Goal: Navigation & Orientation: Understand site structure

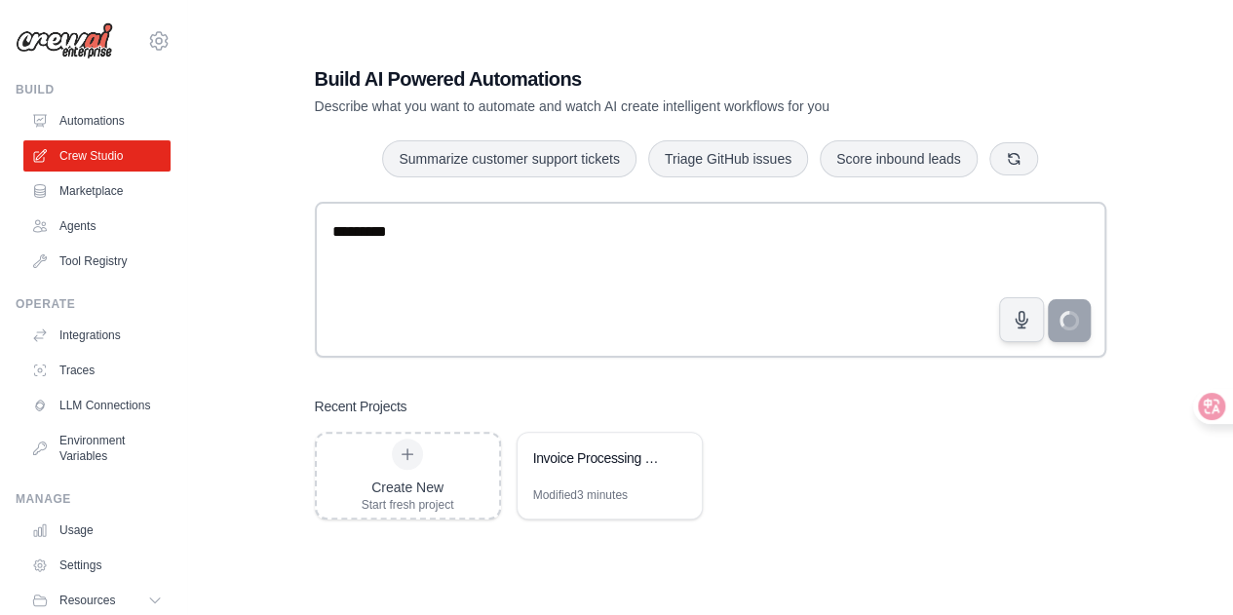
scroll to position [39, 0]
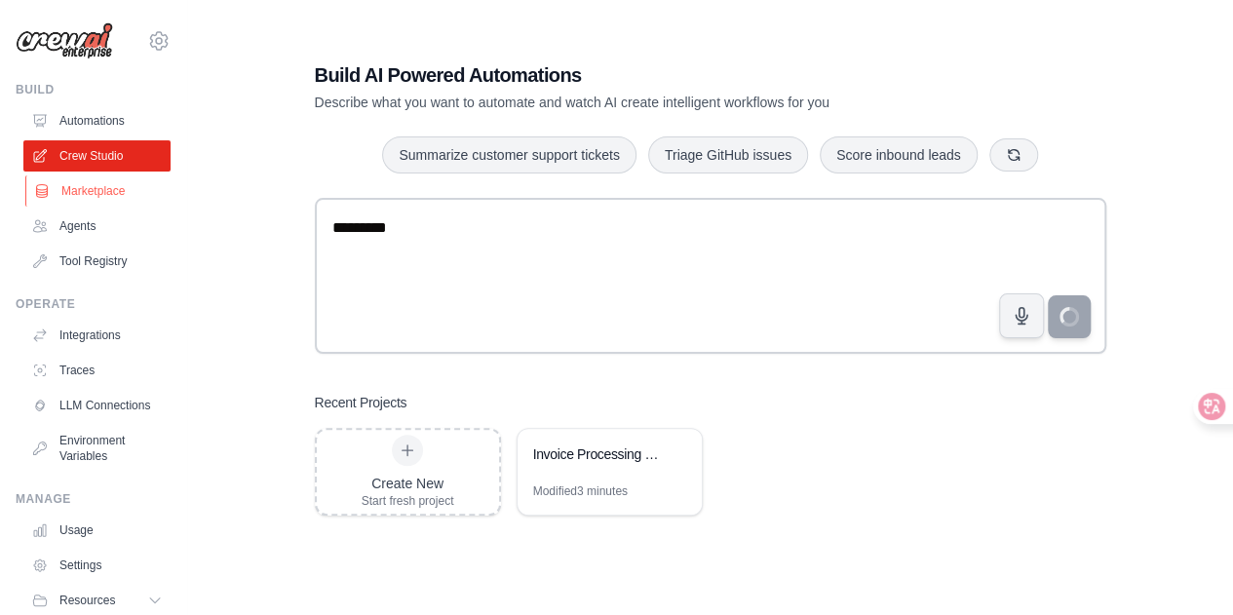
click at [130, 191] on link "Marketplace" at bounding box center [98, 190] width 147 height 31
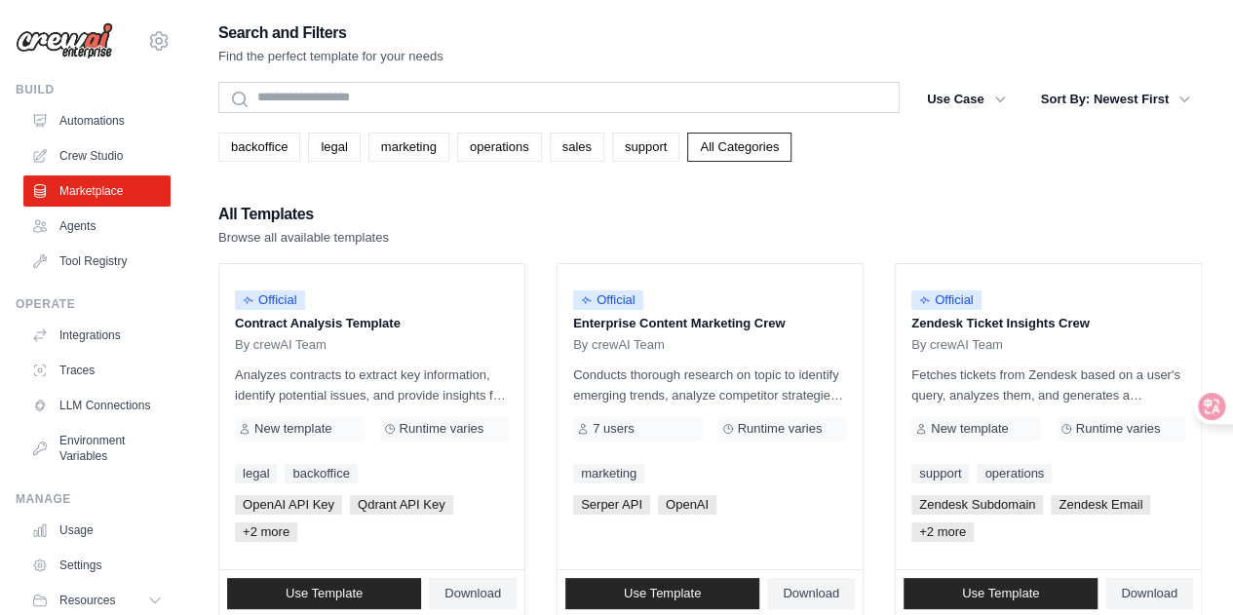
click at [100, 224] on link "Agents" at bounding box center [96, 225] width 147 height 31
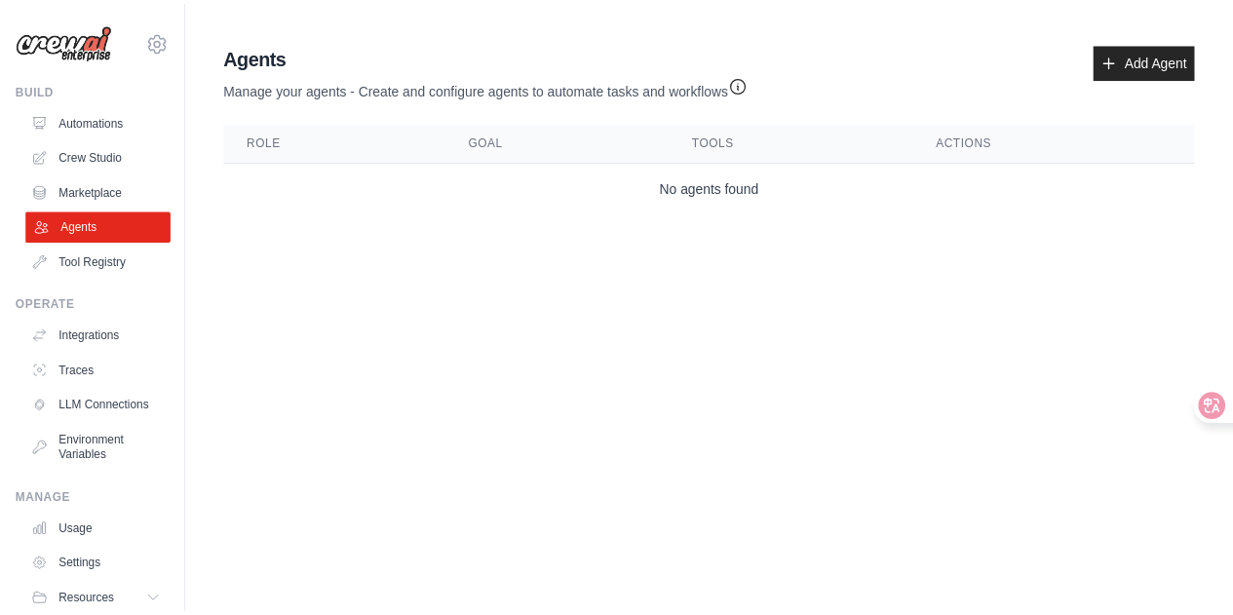
scroll to position [84, 0]
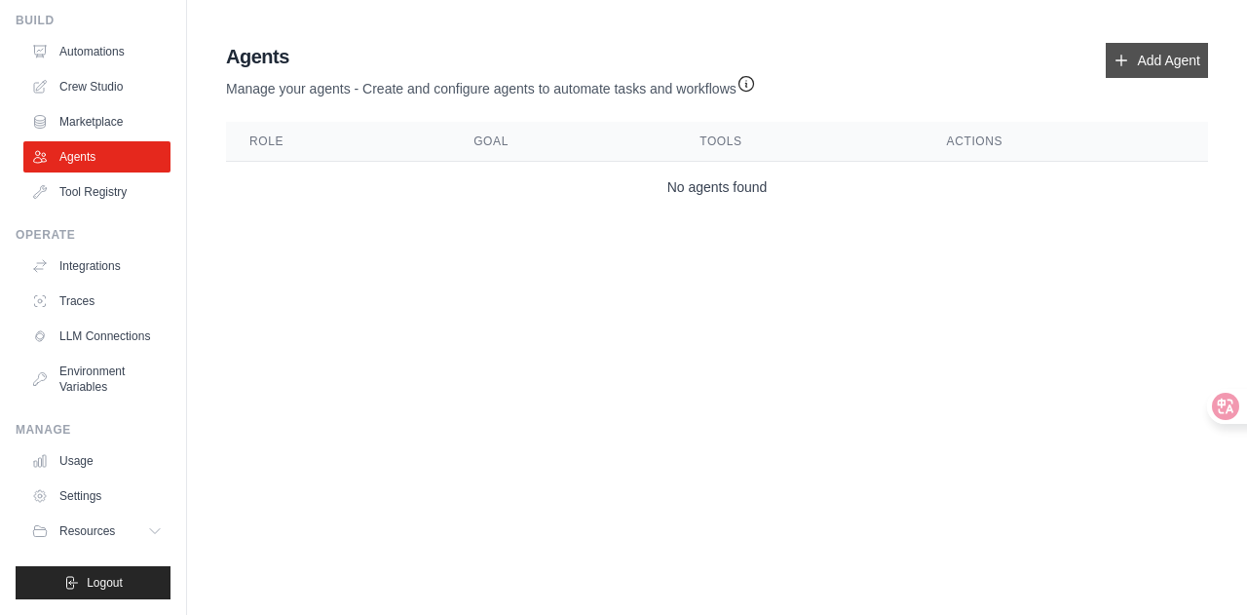
click at [1150, 71] on link "Add Agent" at bounding box center [1157, 60] width 102 height 35
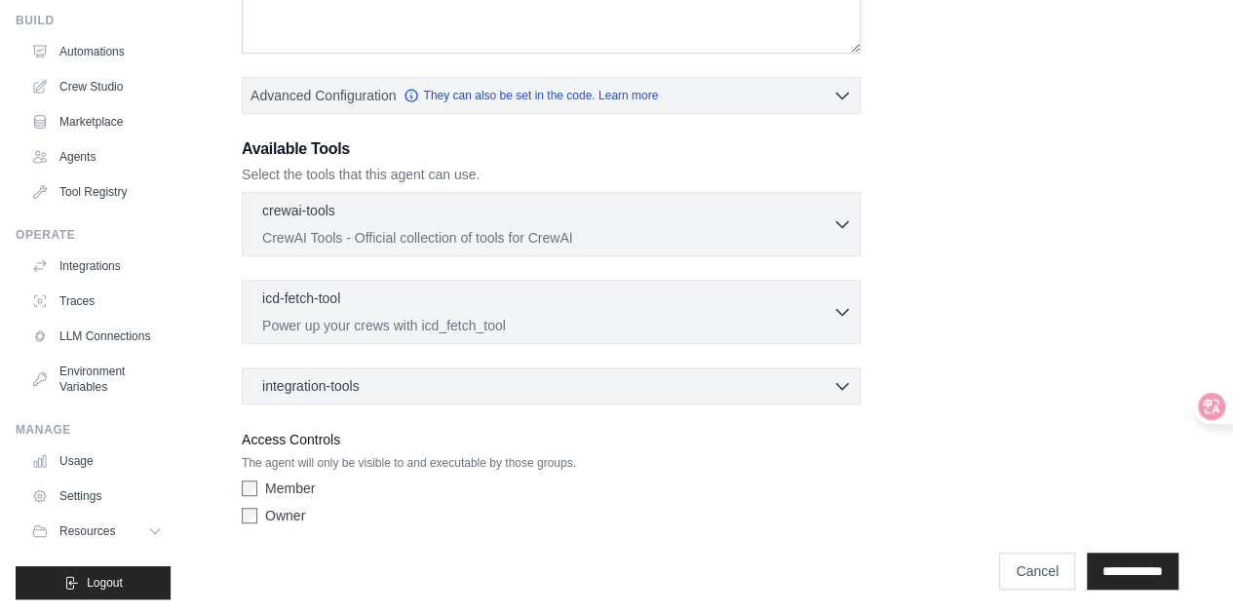
scroll to position [84, 0]
click at [114, 321] on link "LLM Connections" at bounding box center [98, 336] width 147 height 31
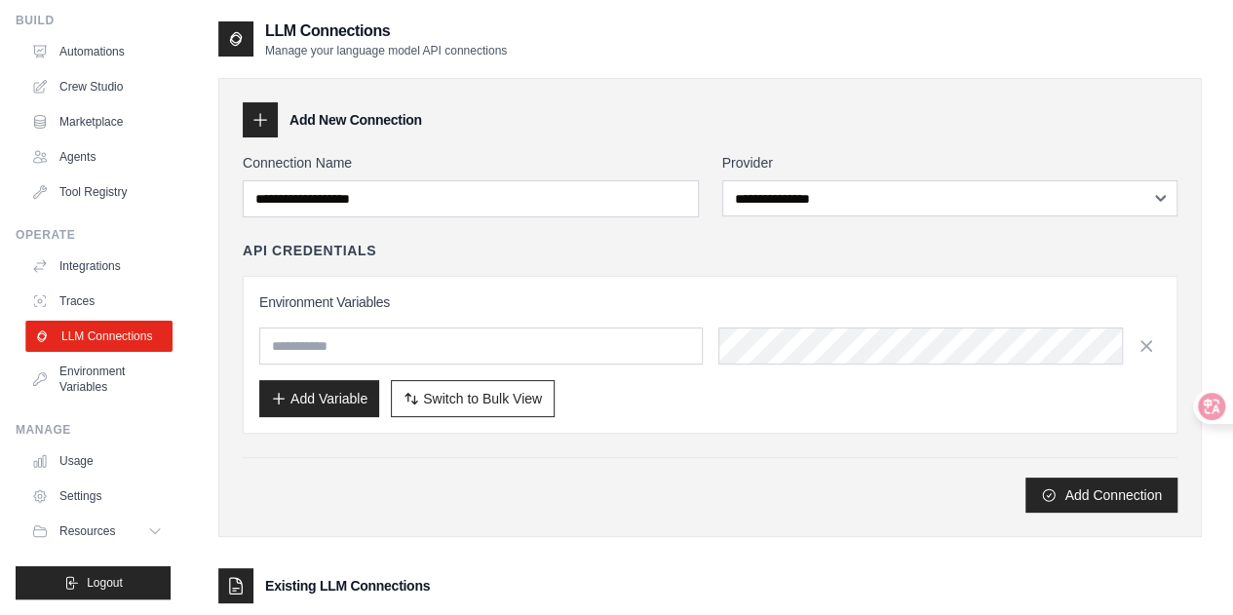
scroll to position [84, 0]
click at [101, 295] on link "Traces" at bounding box center [98, 300] width 147 height 31
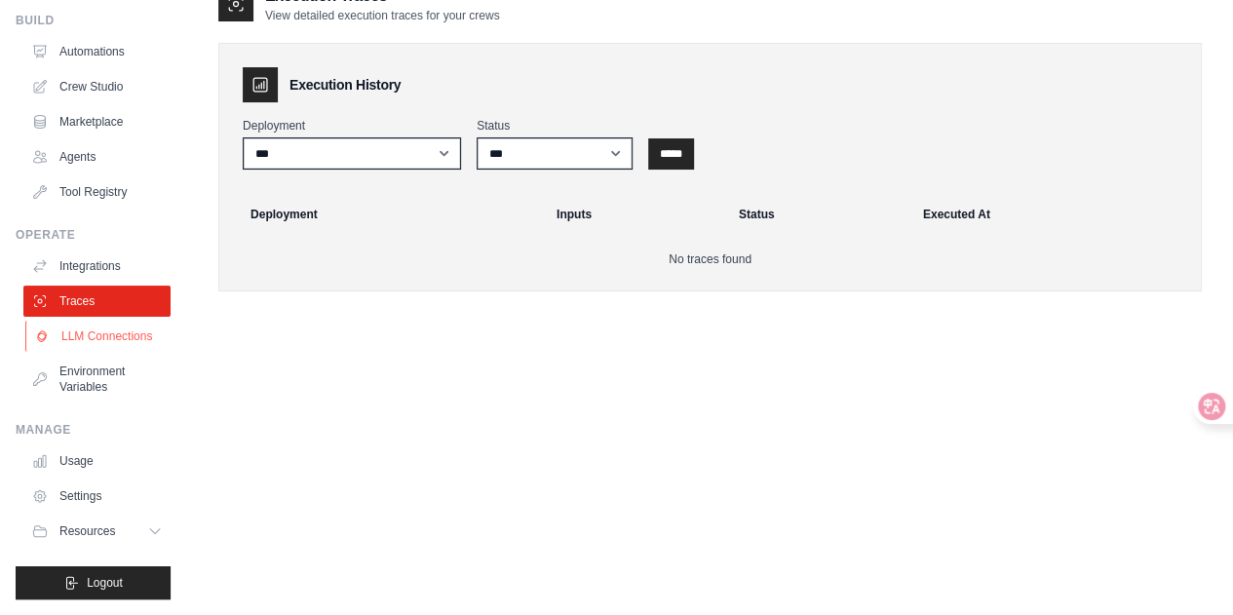
scroll to position [39, 0]
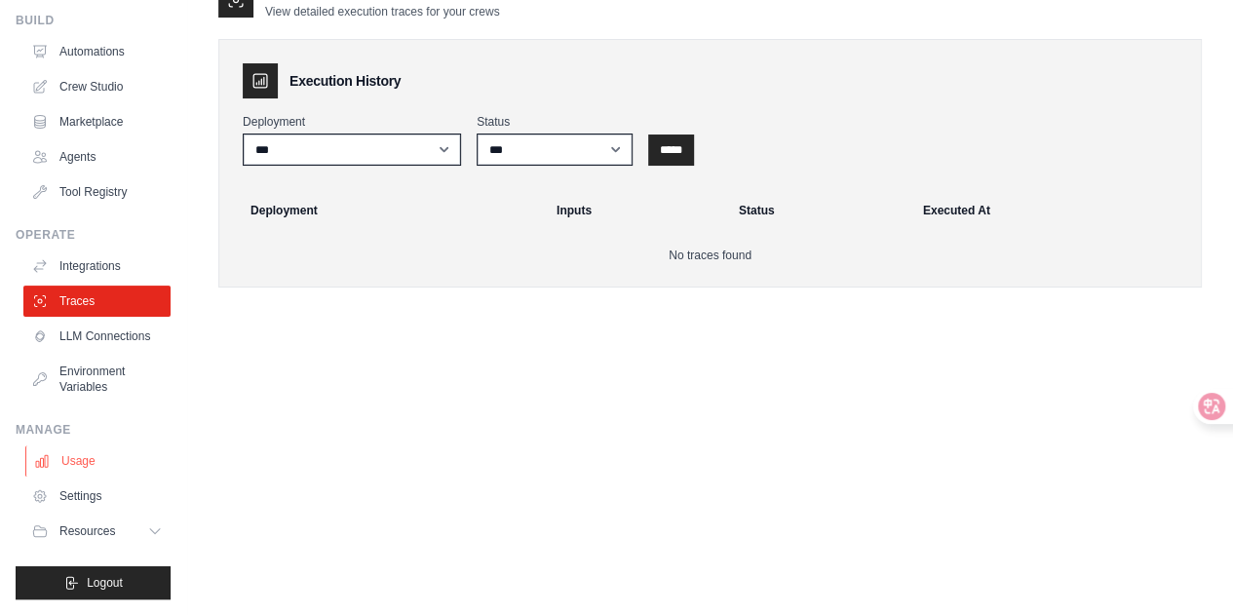
click at [84, 467] on link "Usage" at bounding box center [98, 460] width 147 height 31
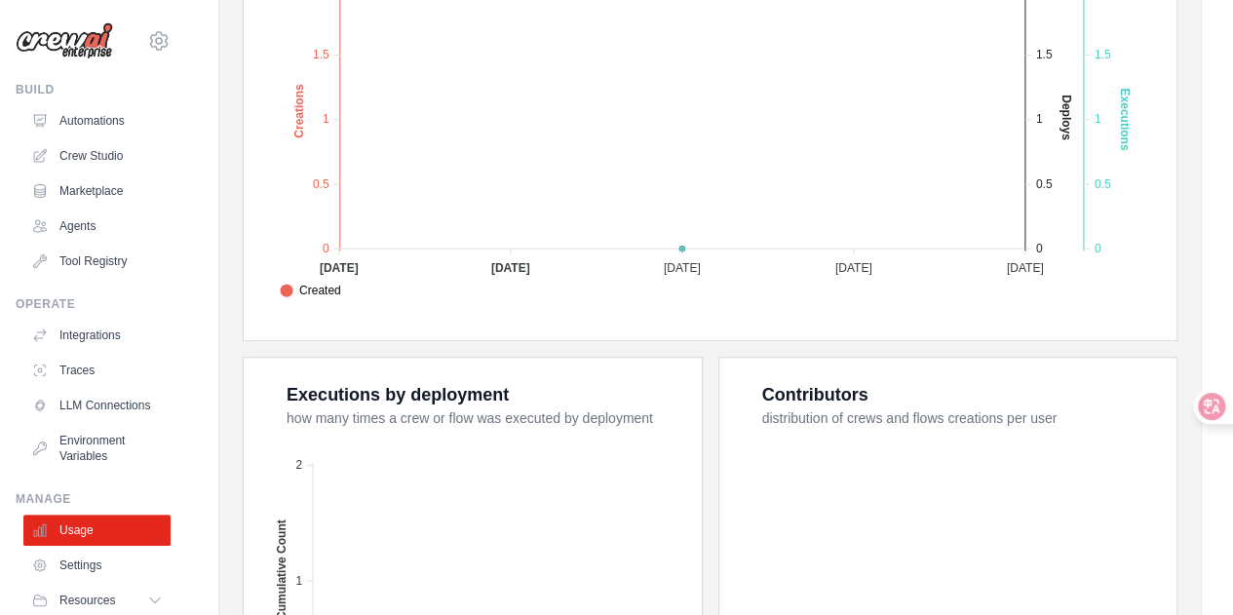
scroll to position [84, 0]
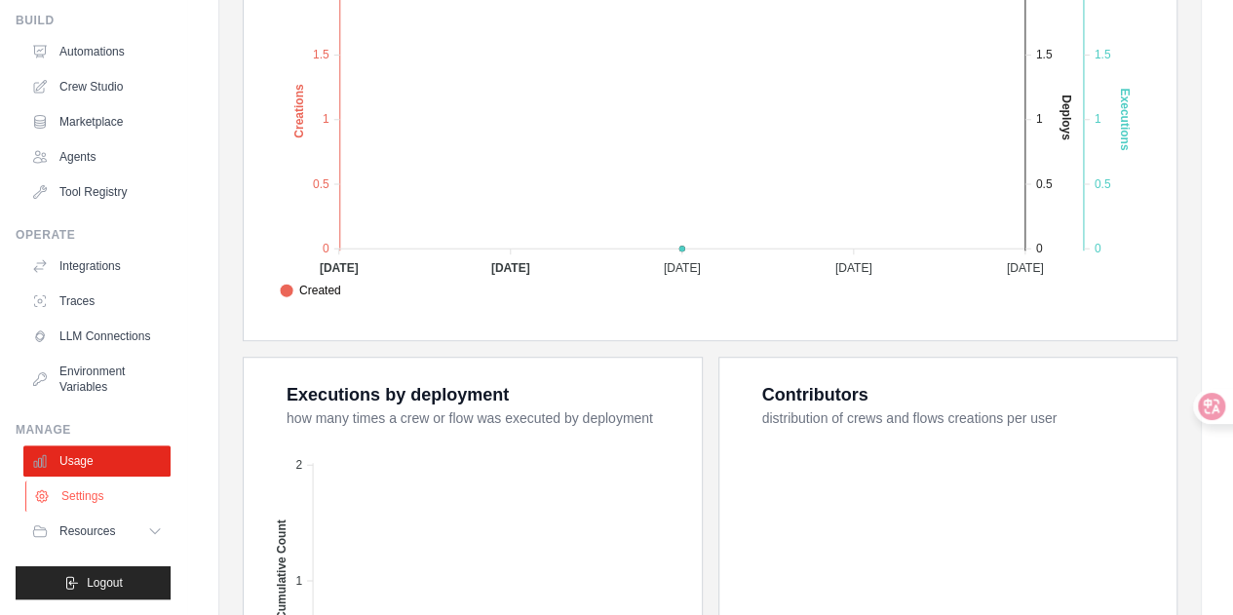
click at [70, 502] on link "Settings" at bounding box center [98, 495] width 147 height 31
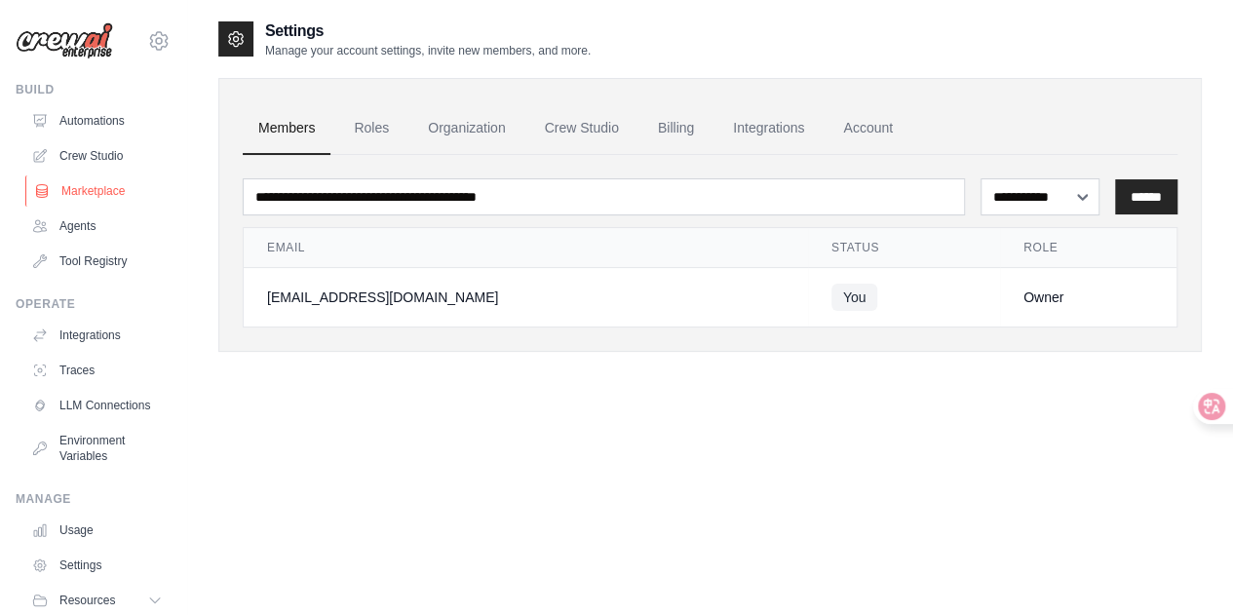
click at [94, 192] on link "Marketplace" at bounding box center [98, 190] width 147 height 31
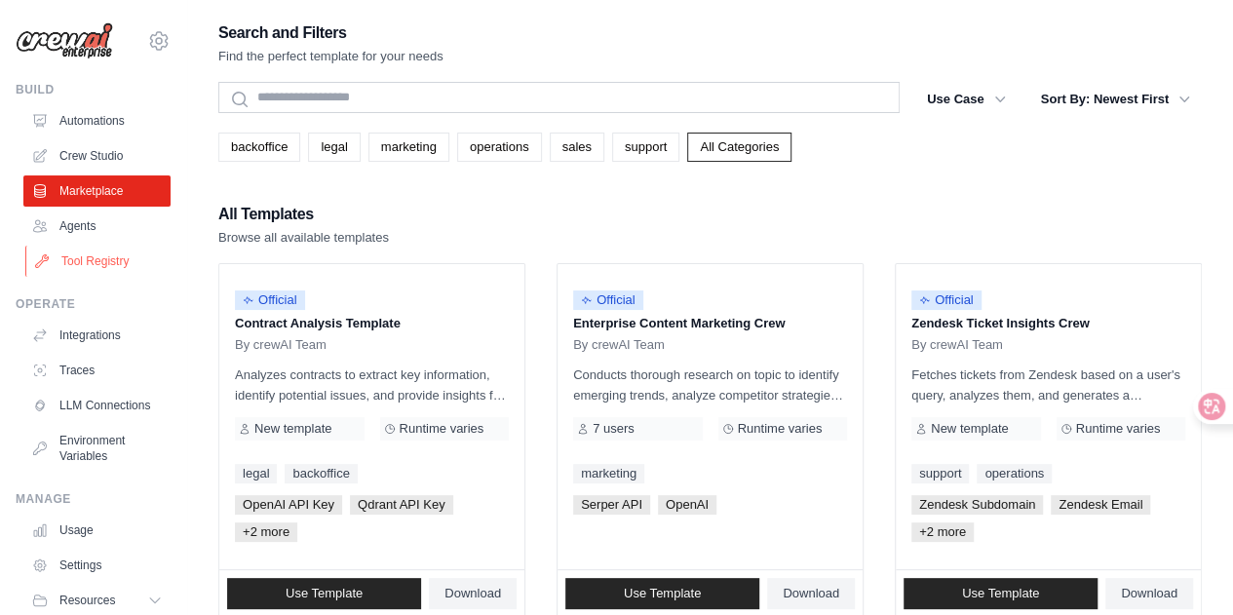
click at [97, 260] on link "Tool Registry" at bounding box center [98, 261] width 147 height 31
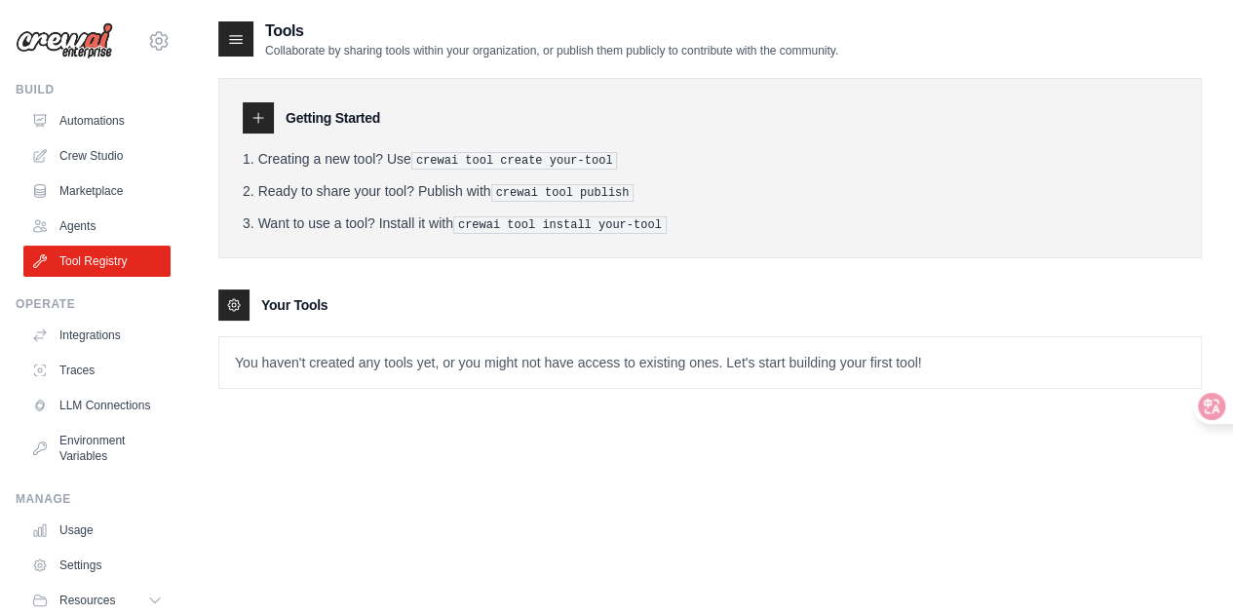
click at [433, 253] on div "Getting Started Creating a new tool? Use crewai tool create your-tool Ready to …" at bounding box center [709, 168] width 983 height 180
click at [147, 45] on icon at bounding box center [158, 40] width 23 height 23
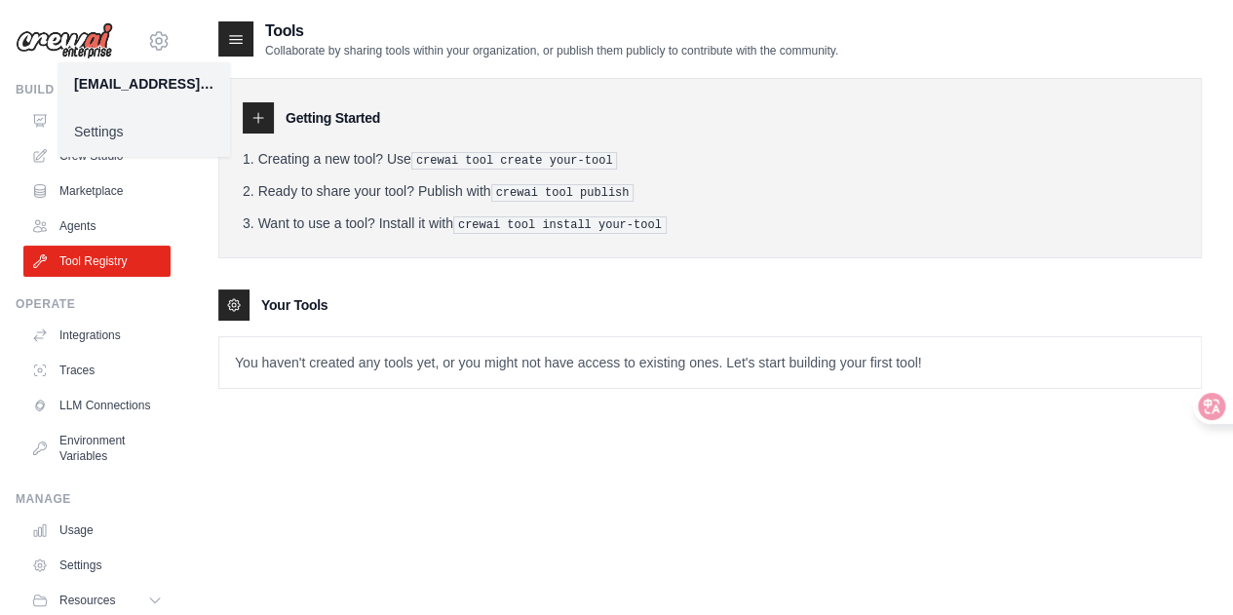
click at [122, 127] on link "Settings" at bounding box center [143, 131] width 171 height 35
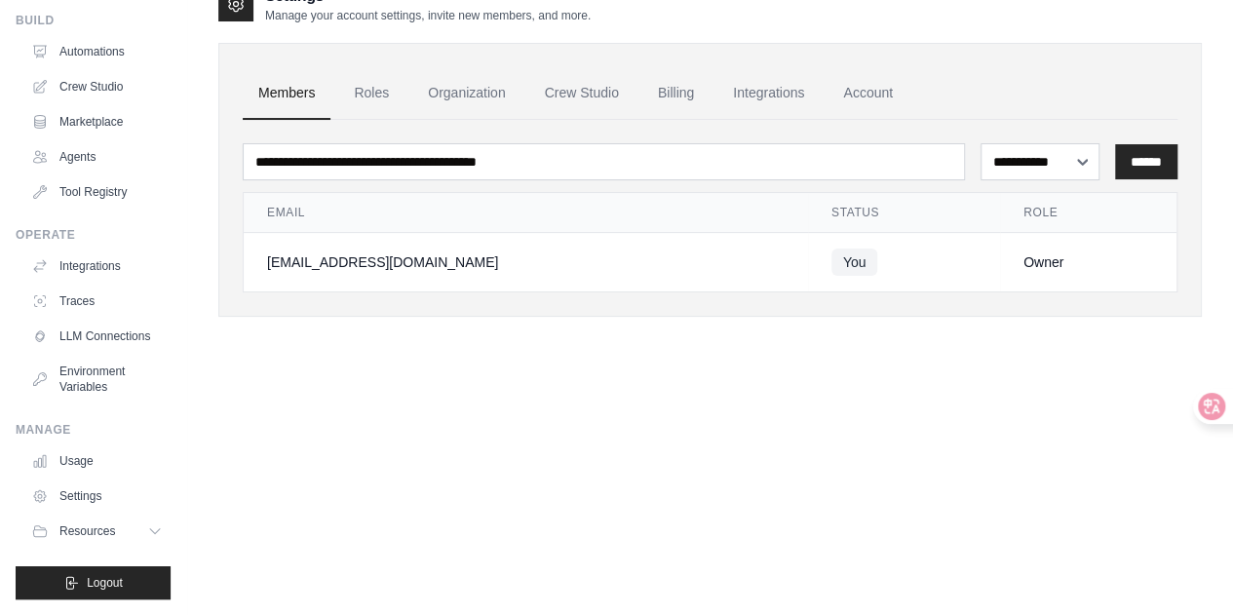
scroll to position [39, 0]
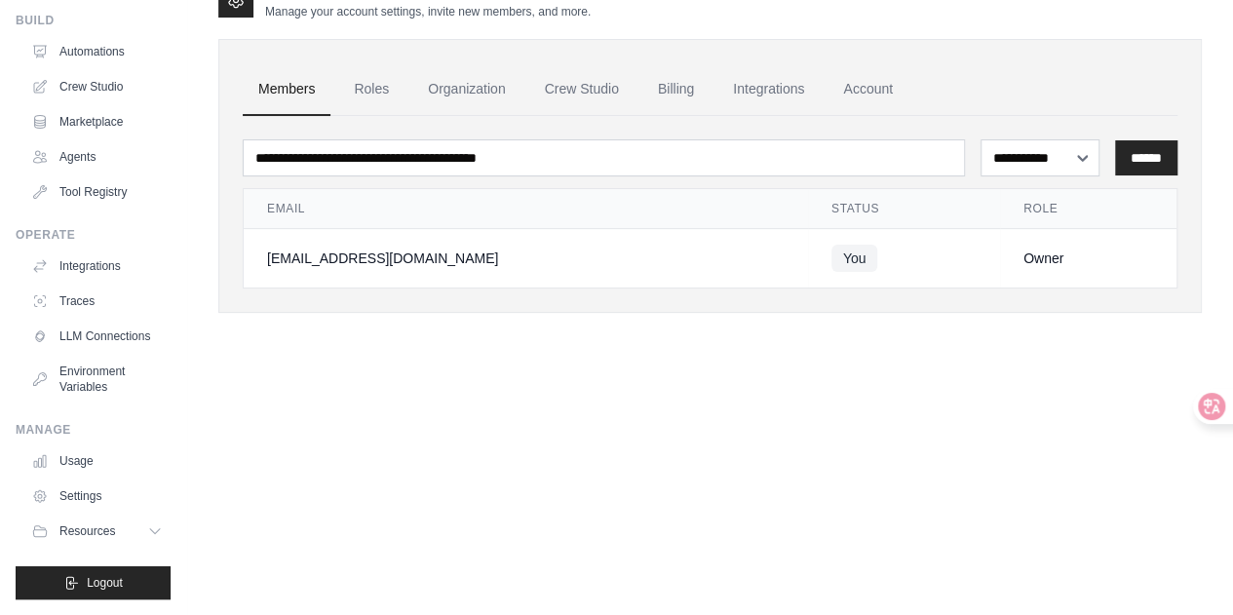
click at [754, 367] on div "**********" at bounding box center [709, 288] width 983 height 615
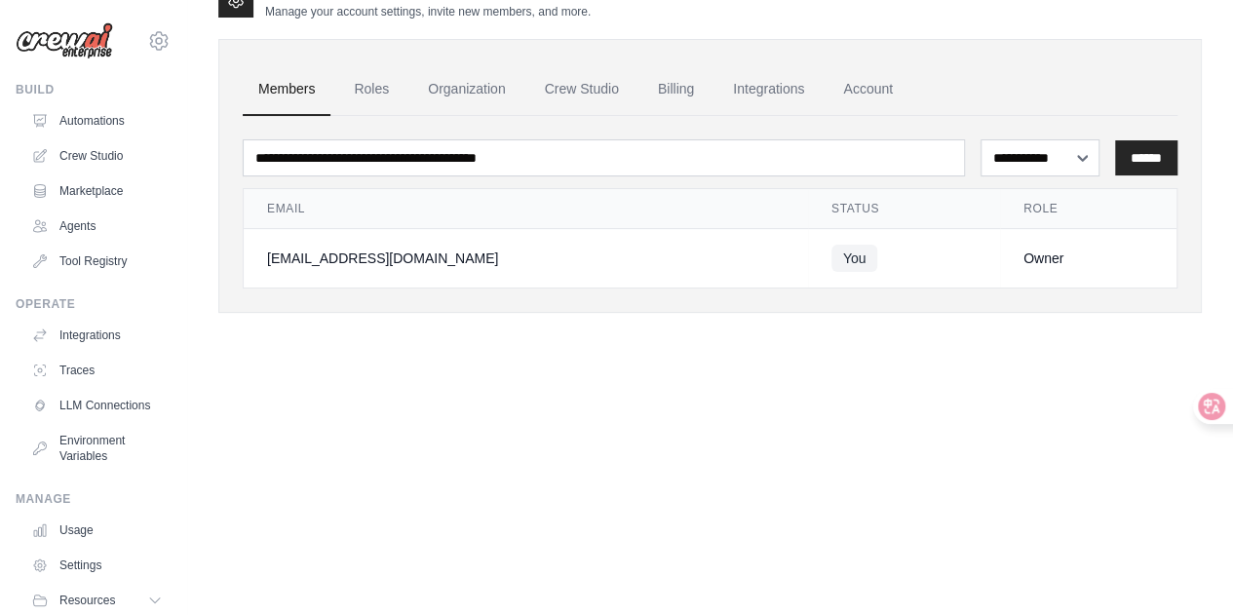
click at [368, 381] on div "**********" at bounding box center [709, 288] width 983 height 615
